Goal: Information Seeking & Learning: Find contact information

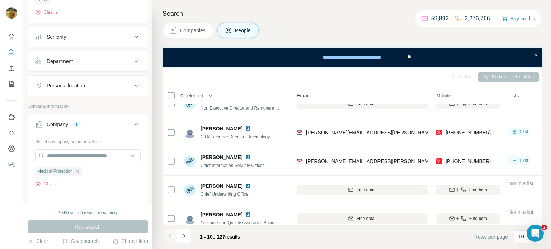
scroll to position [106, 0]
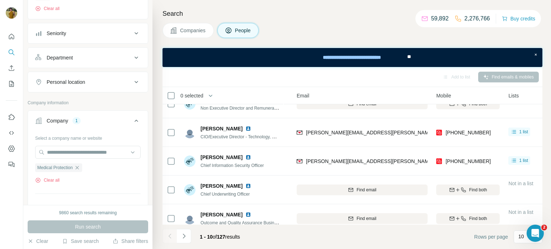
click at [80, 167] on icon "button" at bounding box center [77, 168] width 6 height 6
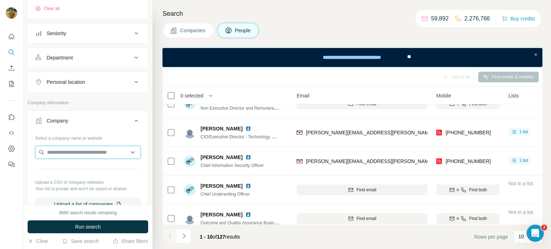
click at [70, 153] on input "text" at bounding box center [87, 152] width 105 height 13
paste input "**********"
type input "**********"
click at [93, 169] on div "Loading..." at bounding box center [88, 168] width 102 height 14
click at [79, 158] on div at bounding box center [87, 153] width 105 height 14
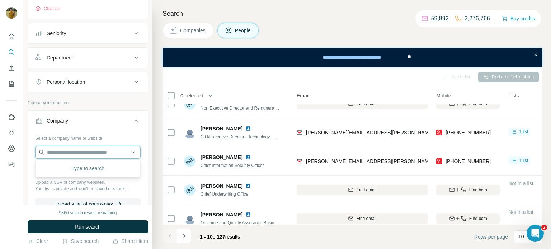
click at [92, 151] on input "text" at bounding box center [87, 152] width 105 height 13
paste input "**********"
type input "**********"
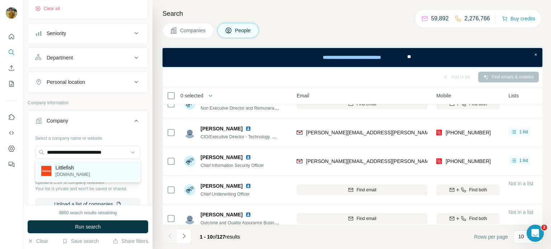
click at [91, 172] on div "Littlefish [DOMAIN_NAME]" at bounding box center [88, 170] width 102 height 19
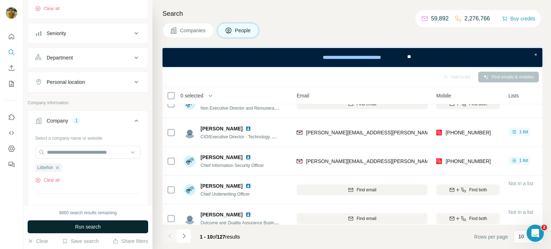
click at [90, 231] on button "Run search" at bounding box center [88, 227] width 121 height 13
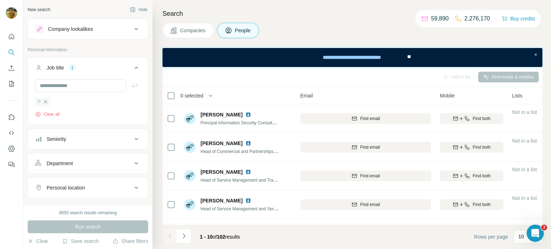
click at [46, 102] on icon "button" at bounding box center [45, 101] width 3 height 3
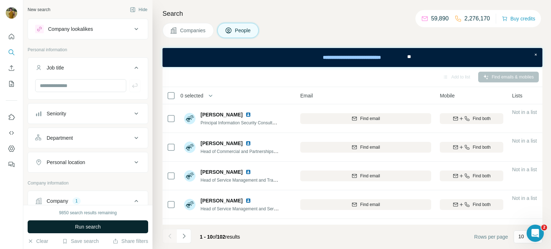
click at [124, 225] on button "Run search" at bounding box center [88, 227] width 121 height 13
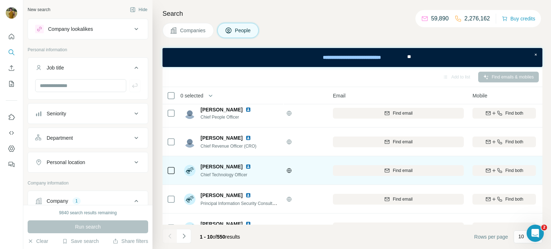
scroll to position [0, 35]
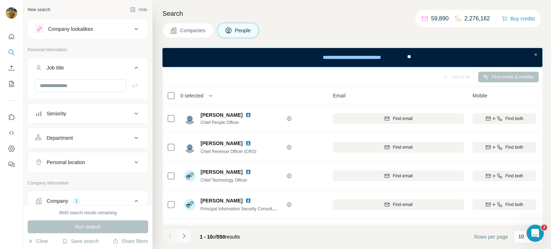
click at [187, 231] on button "Navigate to next page" at bounding box center [184, 236] width 14 height 14
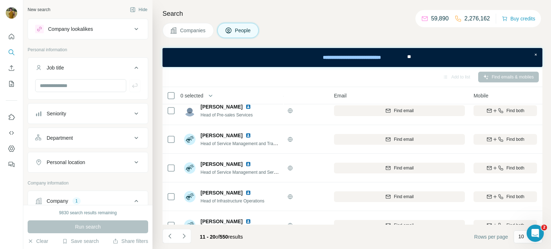
scroll to position [166, 34]
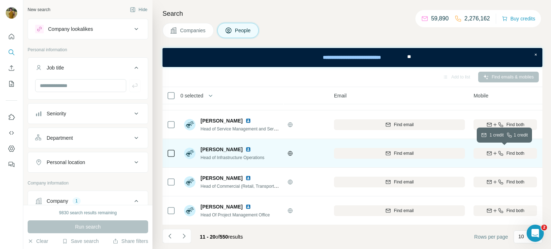
click at [502, 155] on icon "button" at bounding box center [500, 153] width 5 height 5
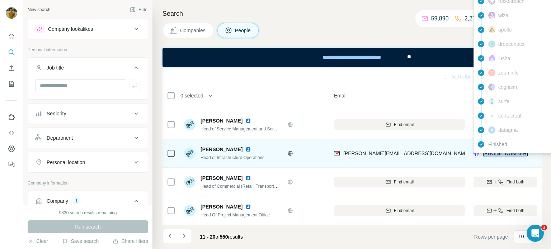
drag, startPoint x: 527, startPoint y: 151, endPoint x: 483, endPoint y: 154, distance: 44.2
click at [483, 154] on div "[PHONE_NUMBER]" at bounding box center [504, 153] width 63 height 20
copy span "[PHONE_NUMBER]"
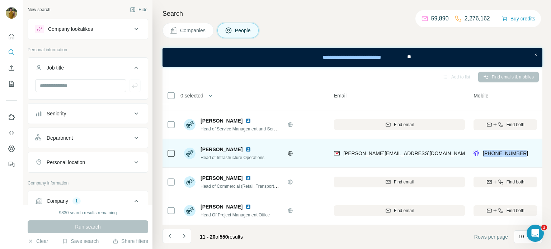
click at [245, 150] on img at bounding box center [248, 150] width 6 height 6
